Goal: Information Seeking & Learning: Learn about a topic

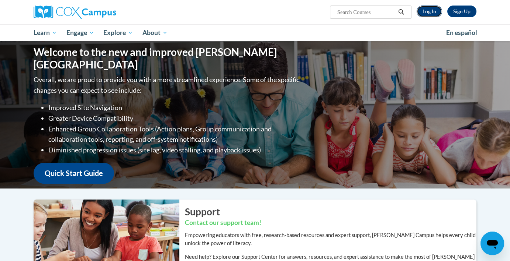
click at [427, 14] on link "Log In" at bounding box center [428, 12] width 25 height 12
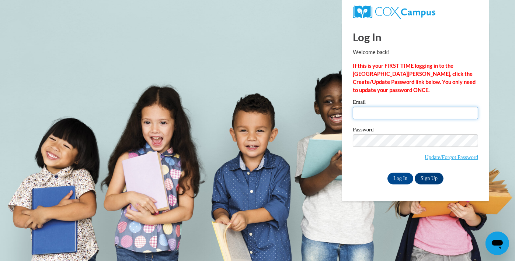
click at [377, 115] on input "Email" at bounding box center [415, 113] width 125 height 13
type input "[EMAIL_ADDRESS][DOMAIN_NAME]"
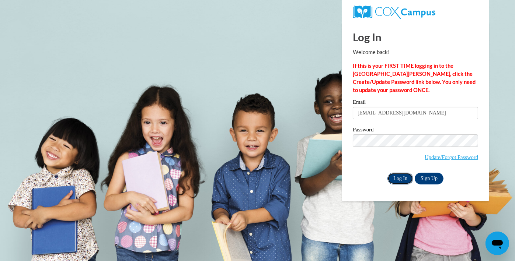
click at [400, 177] on input "Log In" at bounding box center [401, 179] width 26 height 12
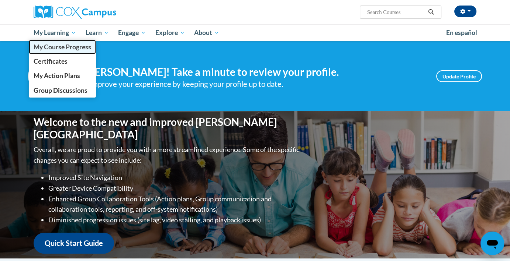
click at [51, 48] on span "My Course Progress" at bounding box center [63, 47] width 58 height 8
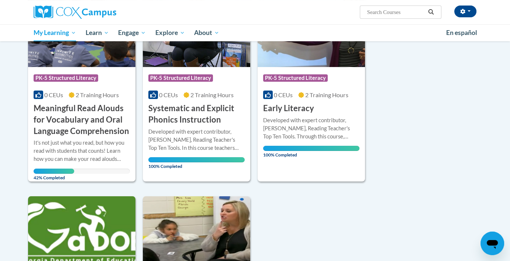
scroll to position [152, 0]
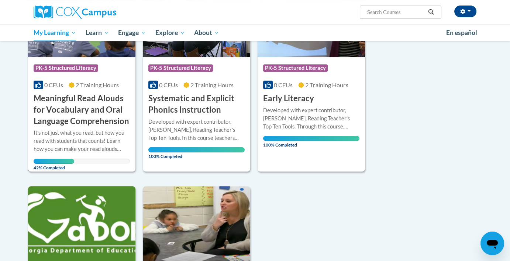
click at [89, 106] on h3 "Meaningful Read Alouds for Vocabulary and Oral Language Comprehension" at bounding box center [82, 110] width 96 height 34
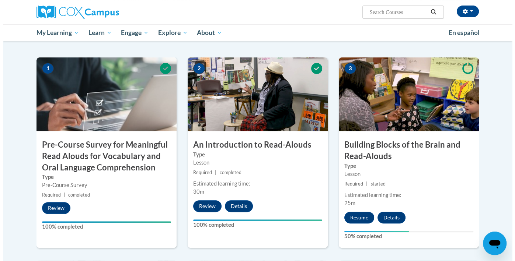
scroll to position [187, 0]
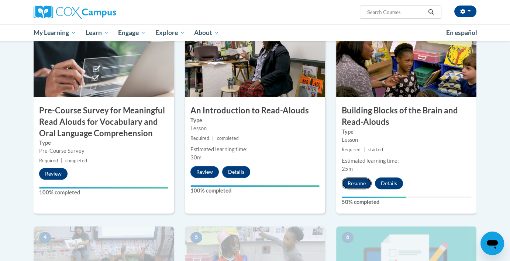
click at [365, 183] on button "Resume" at bounding box center [357, 184] width 30 height 12
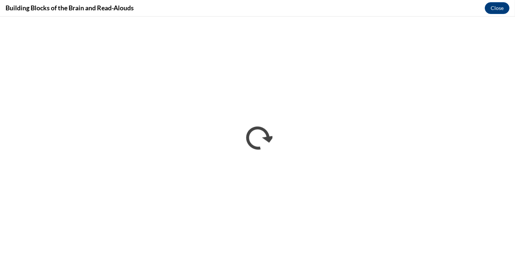
scroll to position [0, 0]
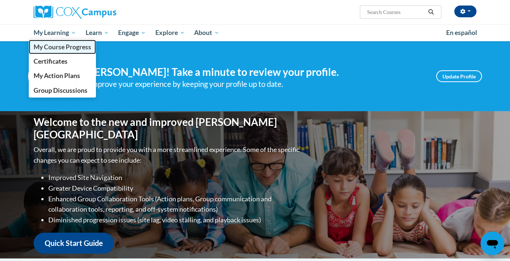
click at [56, 42] on link "My Course Progress" at bounding box center [62, 47] width 67 height 14
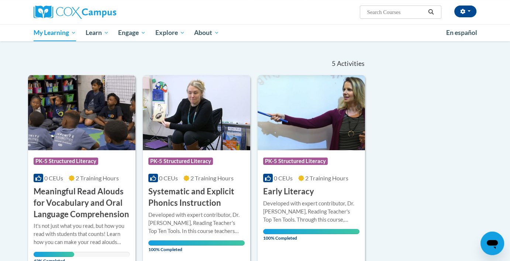
scroll to position [108, 0]
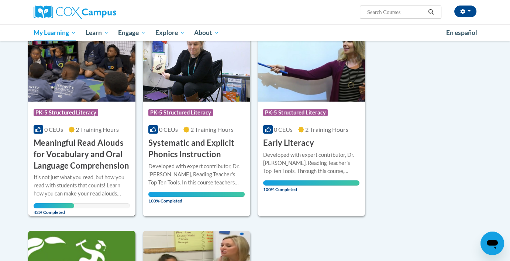
click at [98, 156] on h3 "Meaningful Read Alouds for Vocabulary and Oral Language Comprehension" at bounding box center [82, 155] width 96 height 34
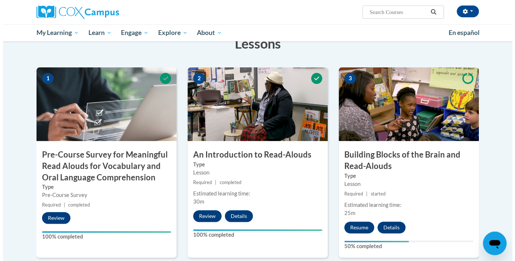
scroll to position [157, 0]
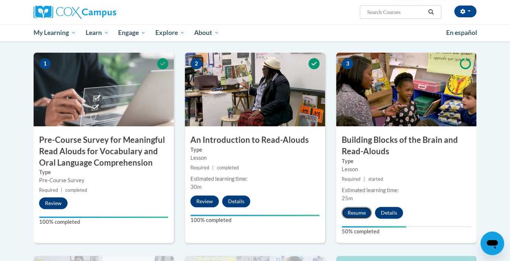
click at [356, 214] on button "Resume" at bounding box center [357, 213] width 30 height 12
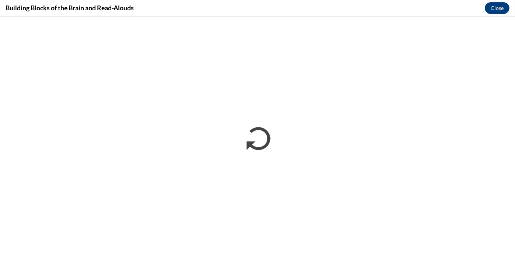
scroll to position [0, 0]
click at [258, 15] on div "Building Blocks of the Brain and Read-Alouds Close" at bounding box center [257, 8] width 515 height 17
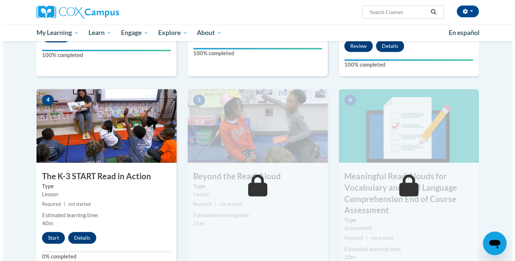
scroll to position [349, 0]
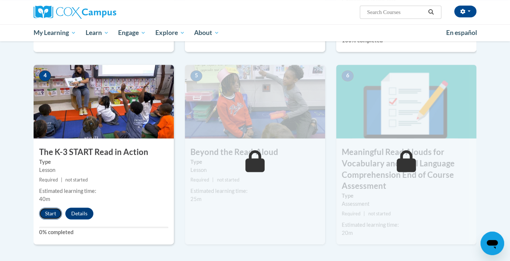
click at [46, 211] on button "Start" at bounding box center [50, 214] width 23 height 12
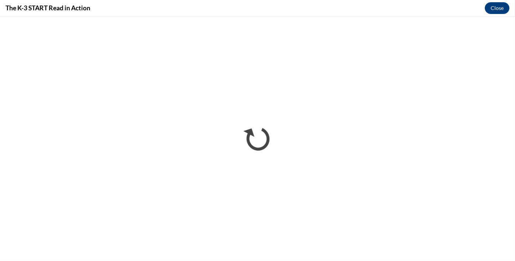
scroll to position [0, 0]
